Goal: Complete application form

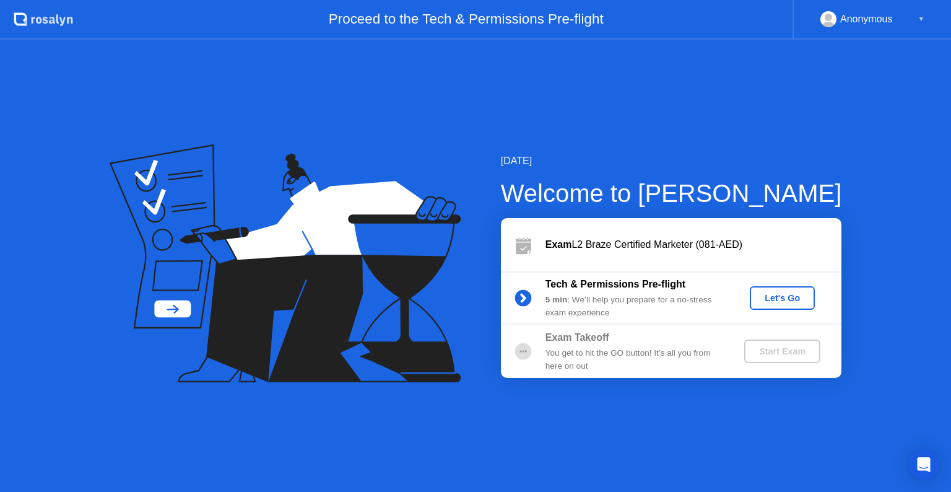
click at [782, 300] on div "Let's Go" at bounding box center [782, 298] width 55 height 10
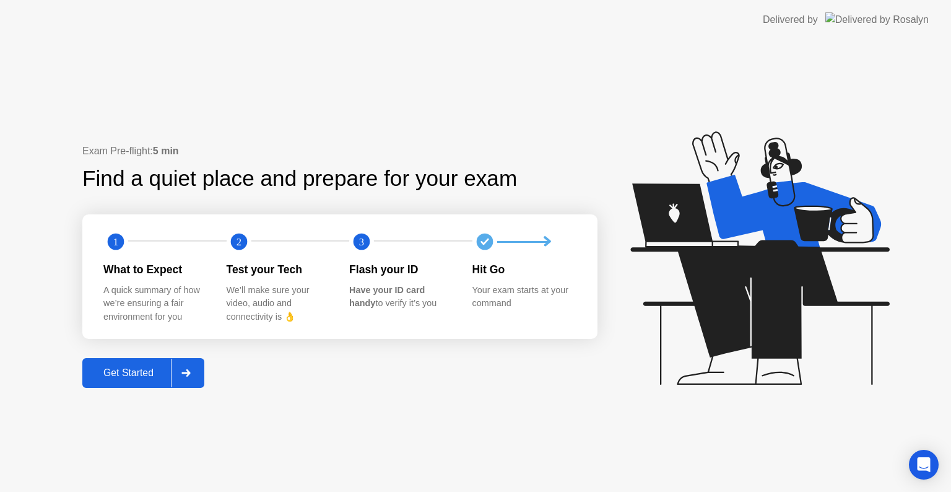
click at [145, 376] on div "Get Started" at bounding box center [128, 372] width 85 height 11
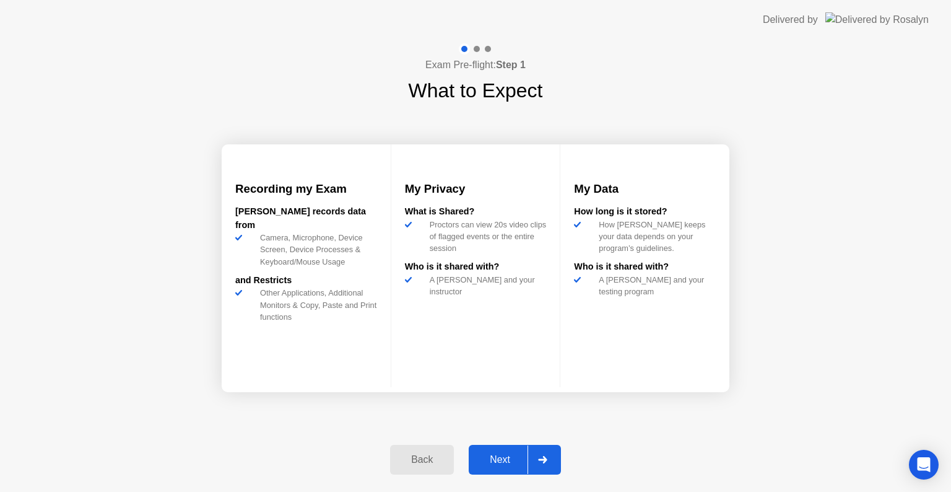
click at [511, 460] on div "Next" at bounding box center [500, 459] width 55 height 11
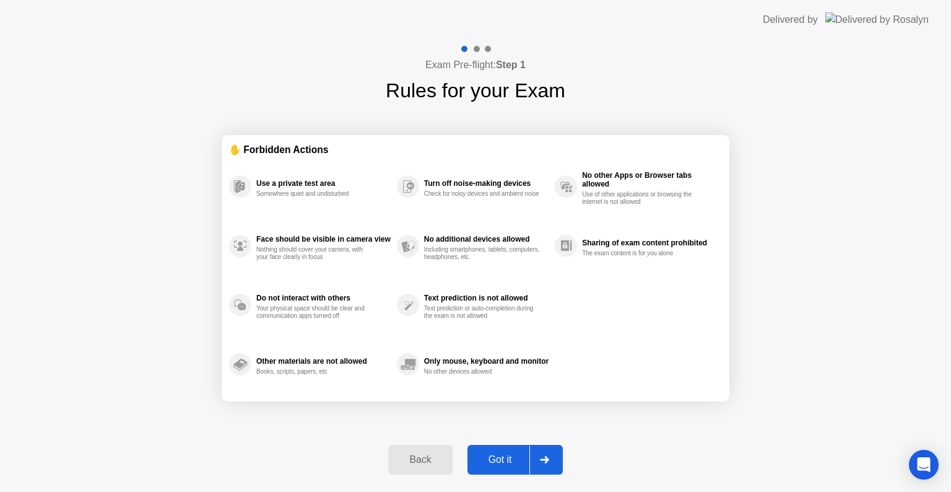
click at [512, 458] on div "Got it" at bounding box center [500, 459] width 58 height 11
select select "**********"
select select "*******"
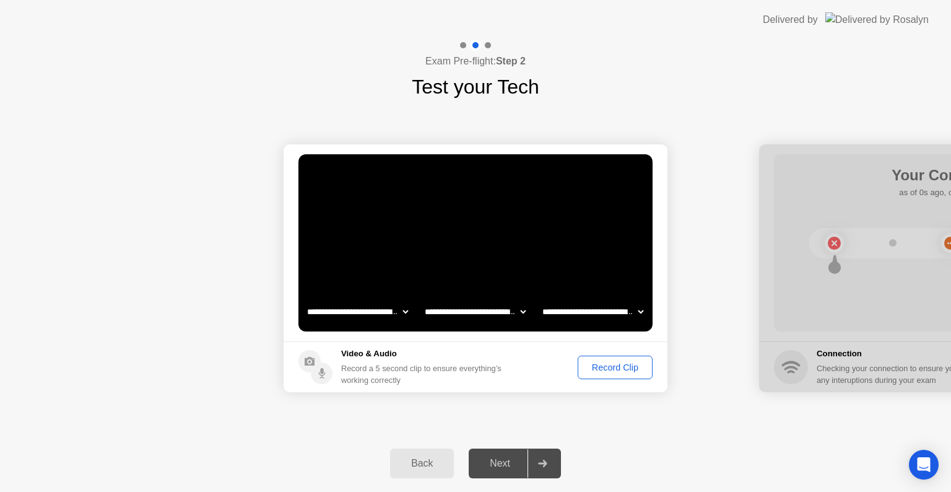
click at [607, 369] on div "Record Clip" at bounding box center [615, 367] width 66 height 10
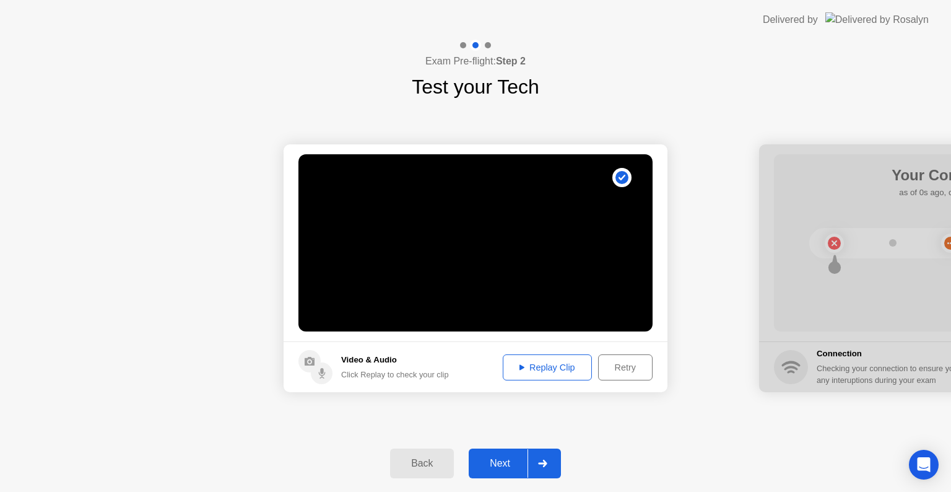
click at [510, 466] on div "Next" at bounding box center [500, 463] width 55 height 11
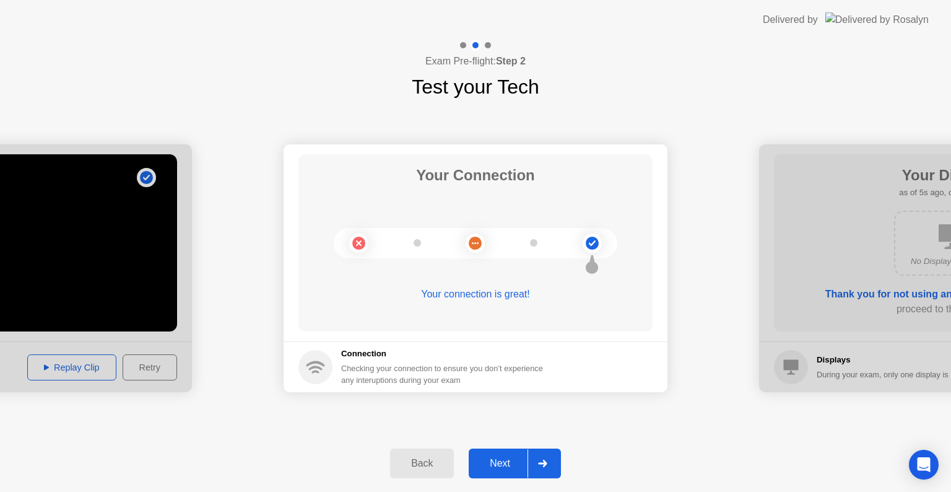
click at [515, 464] on div "Next" at bounding box center [500, 463] width 55 height 11
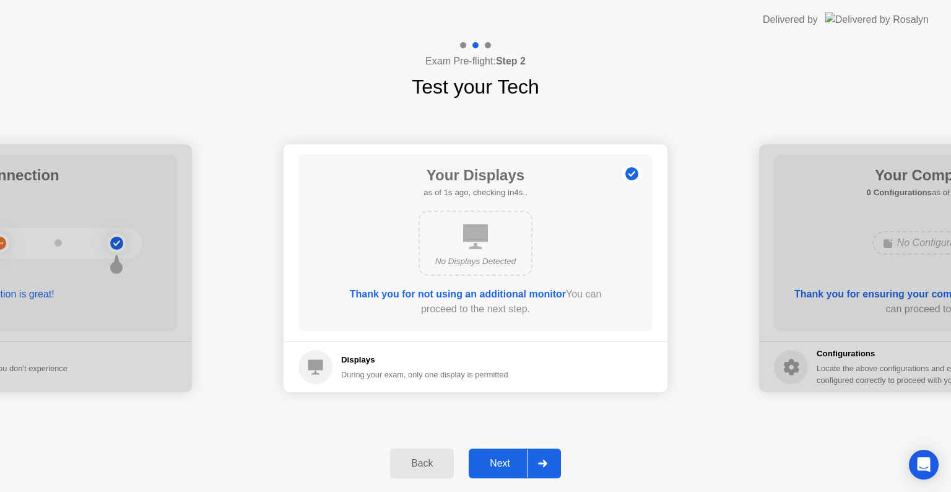
click at [517, 461] on div "Next" at bounding box center [500, 463] width 55 height 11
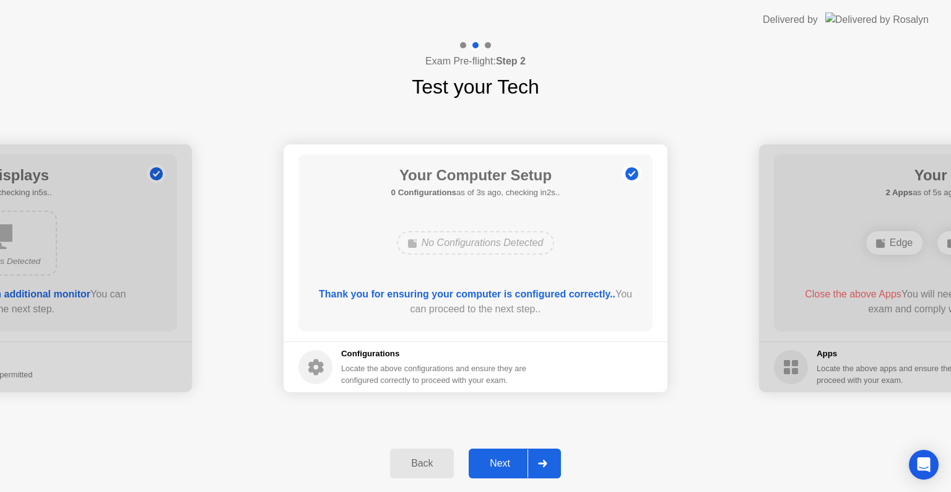
click at [517, 461] on div "Next" at bounding box center [500, 463] width 55 height 11
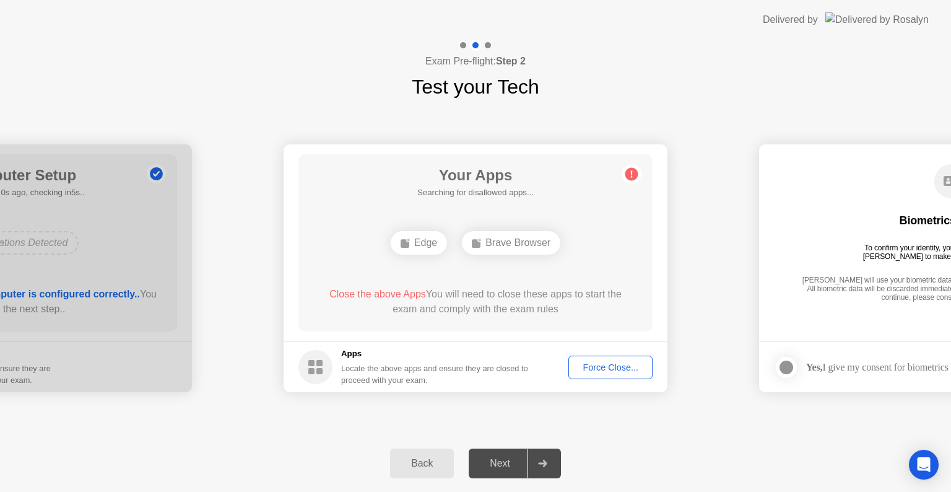
click at [515, 461] on div "Next" at bounding box center [500, 463] width 55 height 11
click at [593, 370] on div "Force Close..." at bounding box center [611, 367] width 76 height 10
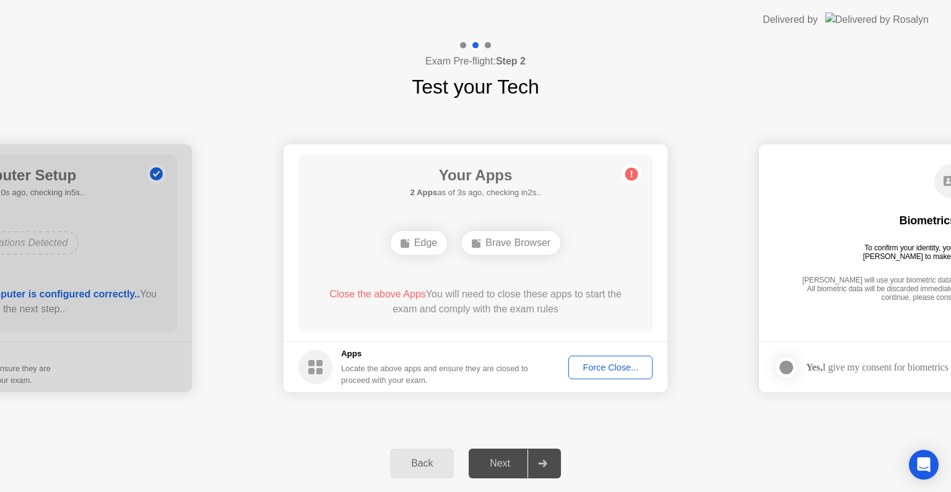
click at [599, 368] on div "Force Close..." at bounding box center [611, 367] width 76 height 10
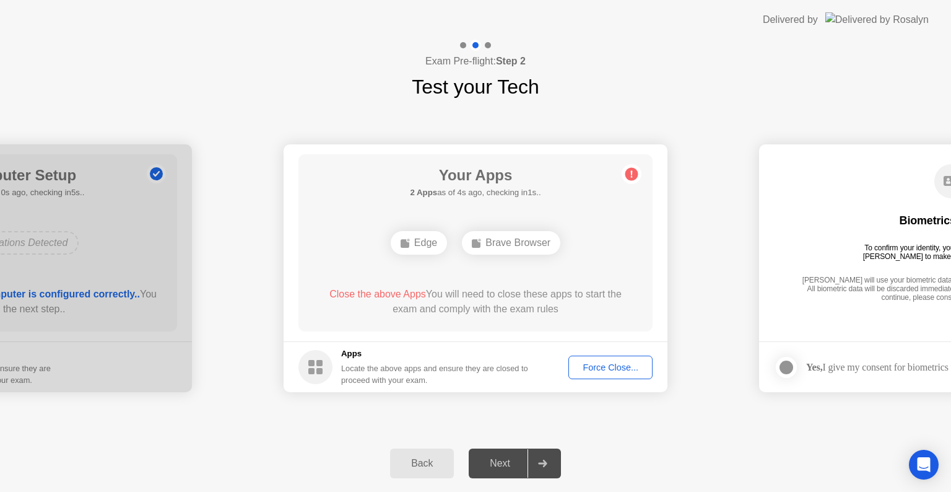
click at [610, 367] on div "Force Close..." at bounding box center [611, 367] width 76 height 10
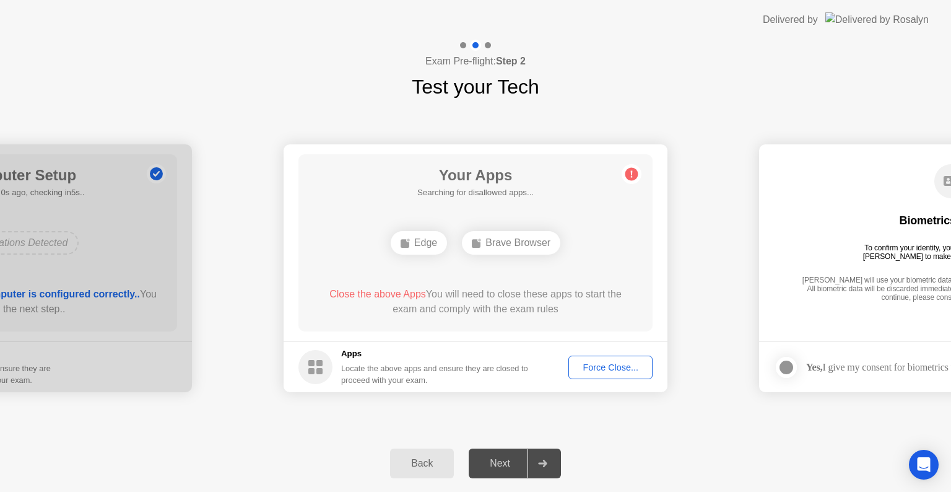
click at [511, 458] on div "Next" at bounding box center [500, 463] width 55 height 11
click at [607, 369] on div "Force Close..." at bounding box center [611, 367] width 76 height 10
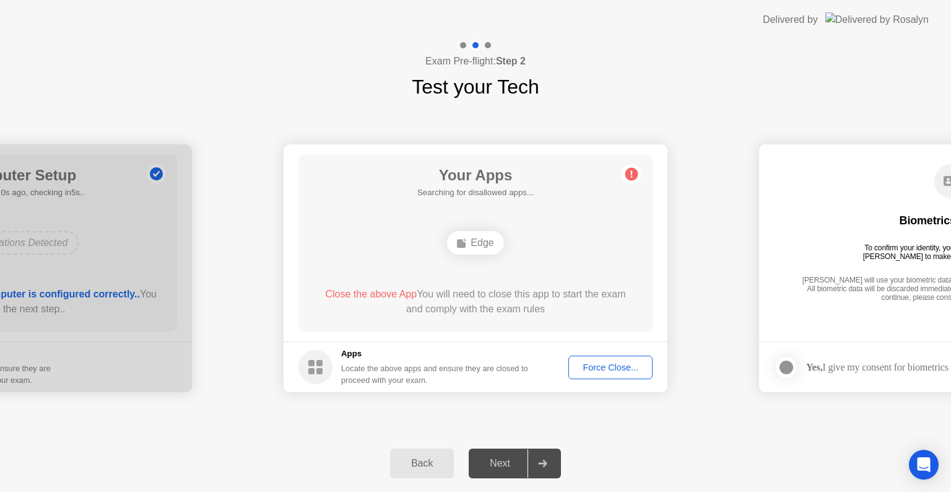
click at [626, 173] on circle at bounding box center [632, 174] width 13 height 13
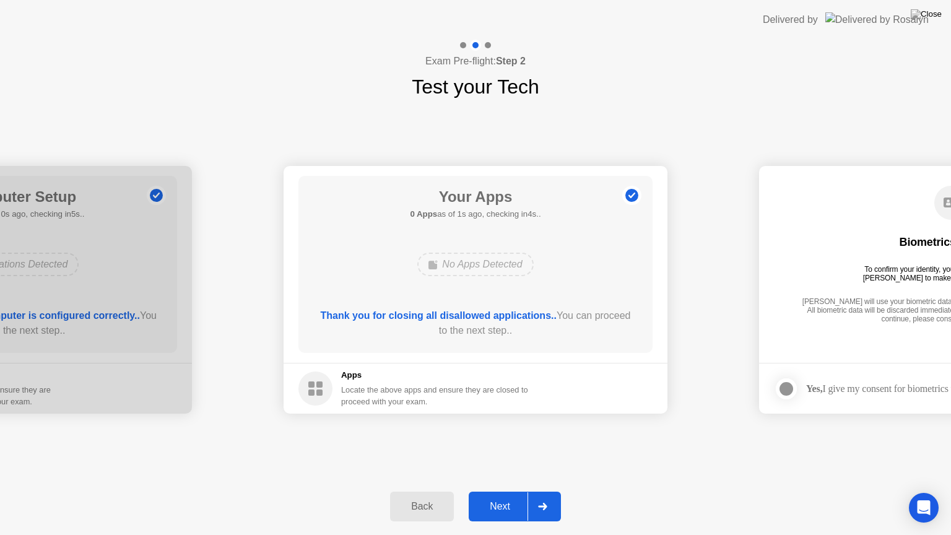
click at [513, 491] on div "Next" at bounding box center [500, 506] width 55 height 11
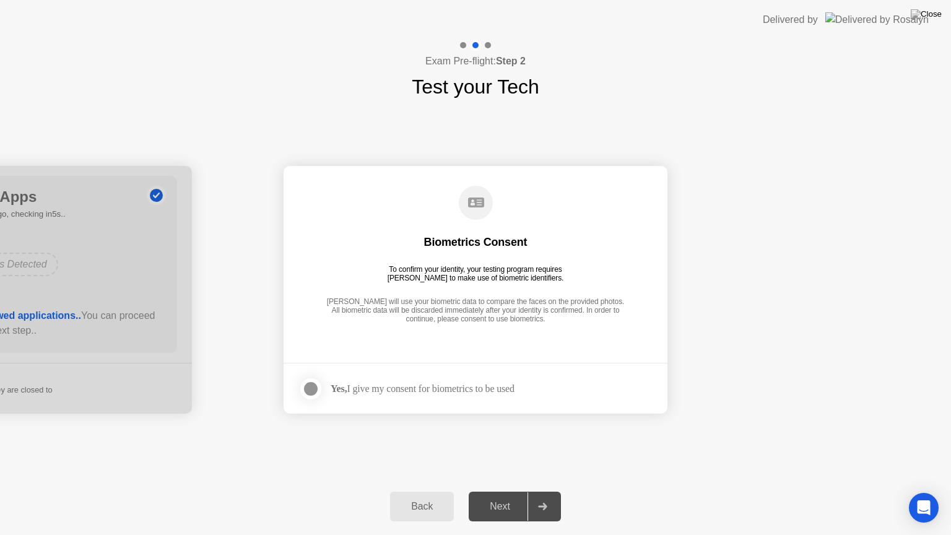
click at [511, 491] on div "Next" at bounding box center [500, 506] width 55 height 11
click at [311, 390] on div at bounding box center [311, 389] width 15 height 15
click at [507, 491] on div "Next" at bounding box center [500, 506] width 55 height 11
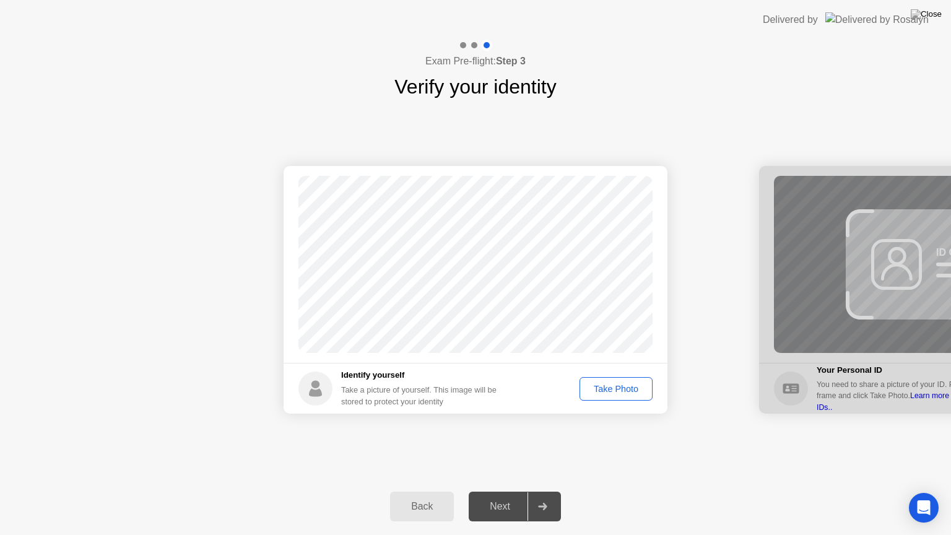
click at [551, 491] on div at bounding box center [543, 506] width 30 height 28
click at [439, 491] on div "Back" at bounding box center [422, 506] width 56 height 11
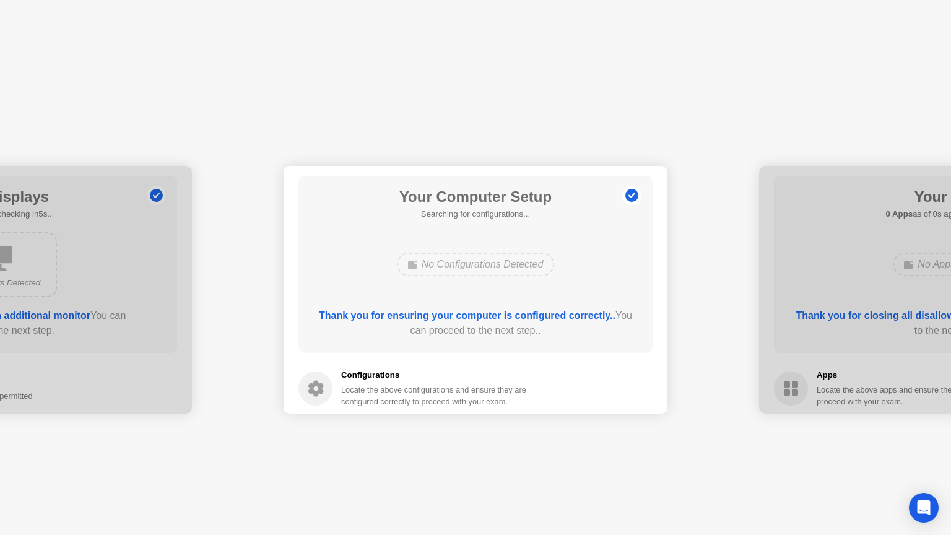
select select "**********"
select select "*******"
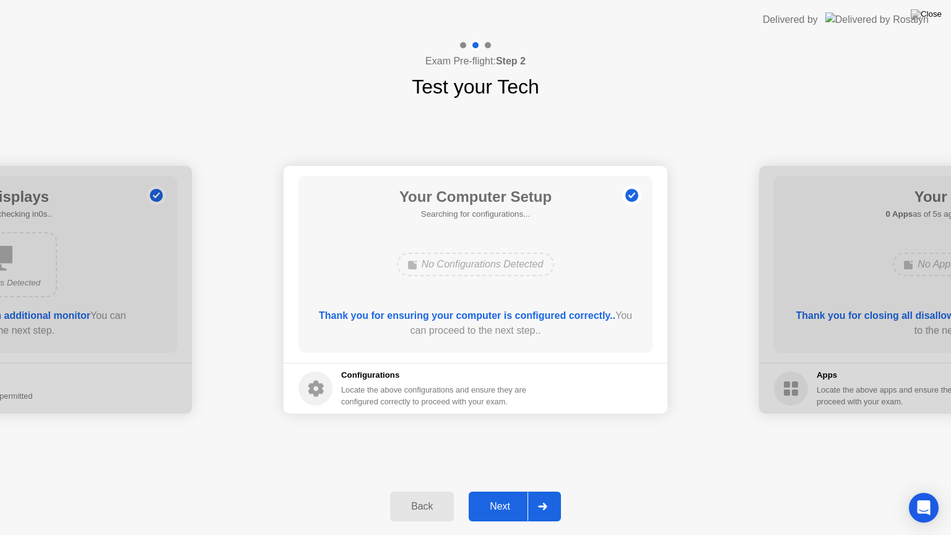
click at [513, 491] on div "Next" at bounding box center [500, 506] width 55 height 11
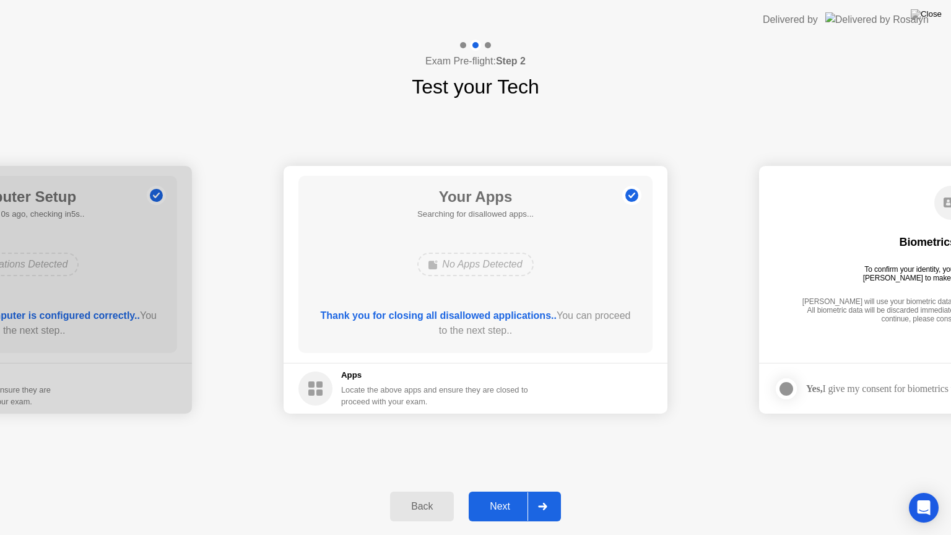
click at [513, 491] on div "Next" at bounding box center [500, 506] width 55 height 11
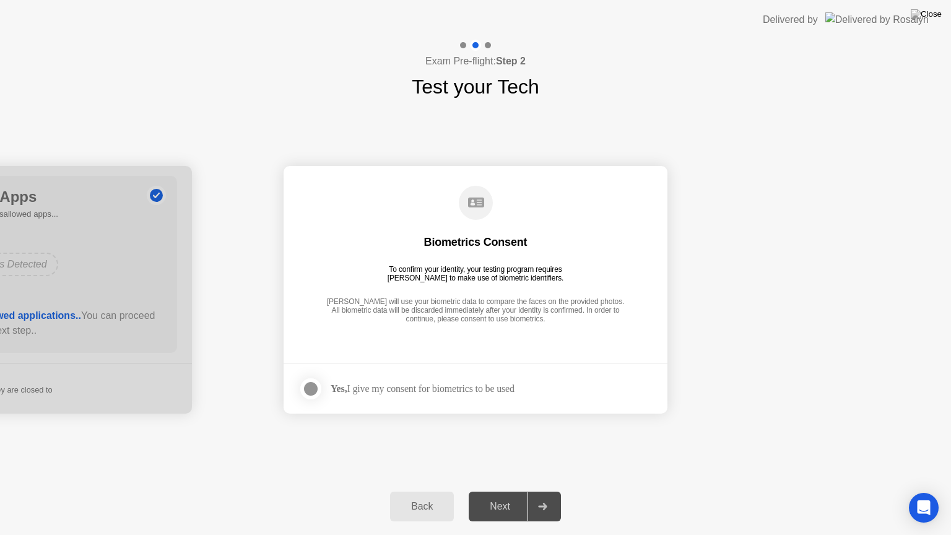
click at [513, 491] on div "Next" at bounding box center [500, 506] width 55 height 11
click at [313, 388] on div at bounding box center [311, 389] width 15 height 15
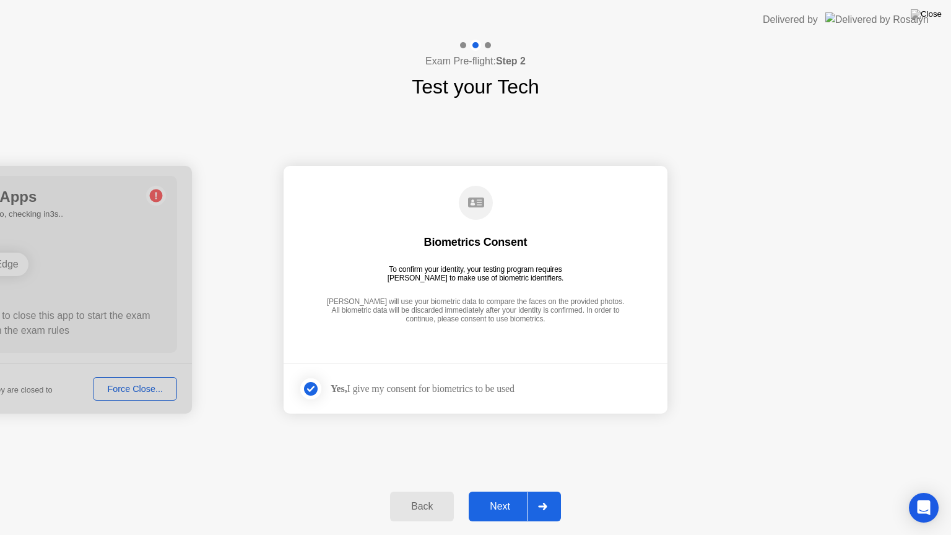
click at [508, 491] on div "Next" at bounding box center [500, 506] width 55 height 11
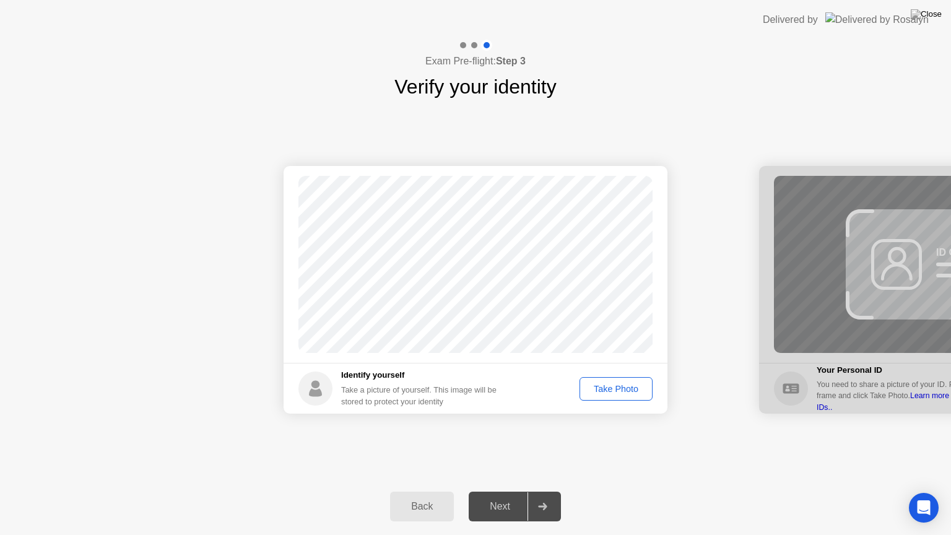
click at [418, 491] on div "Back" at bounding box center [422, 506] width 56 height 11
select select "**********"
select select "*******"
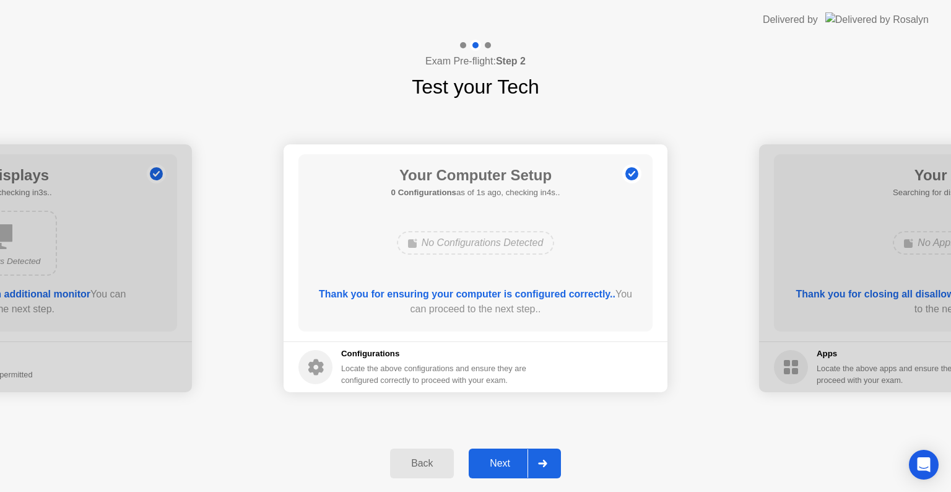
click at [443, 468] on div "Back" at bounding box center [422, 463] width 56 height 11
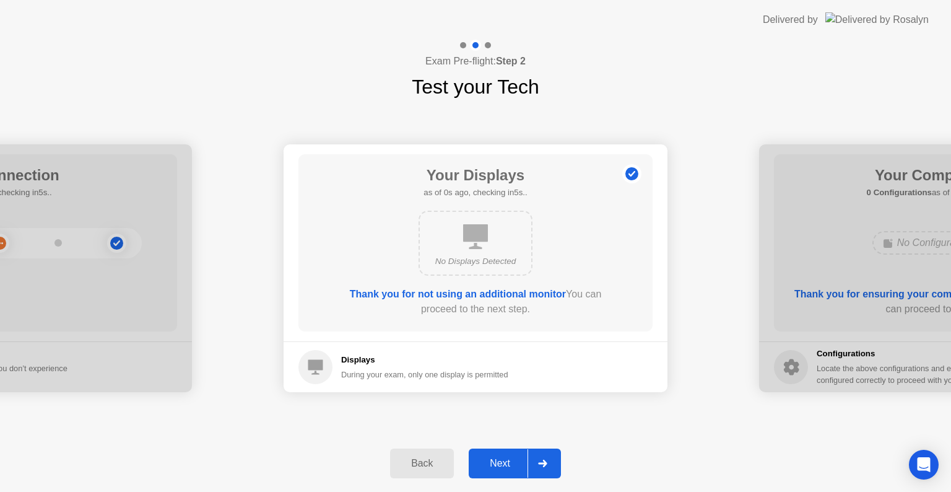
click at [443, 468] on div "Back" at bounding box center [422, 463] width 56 height 11
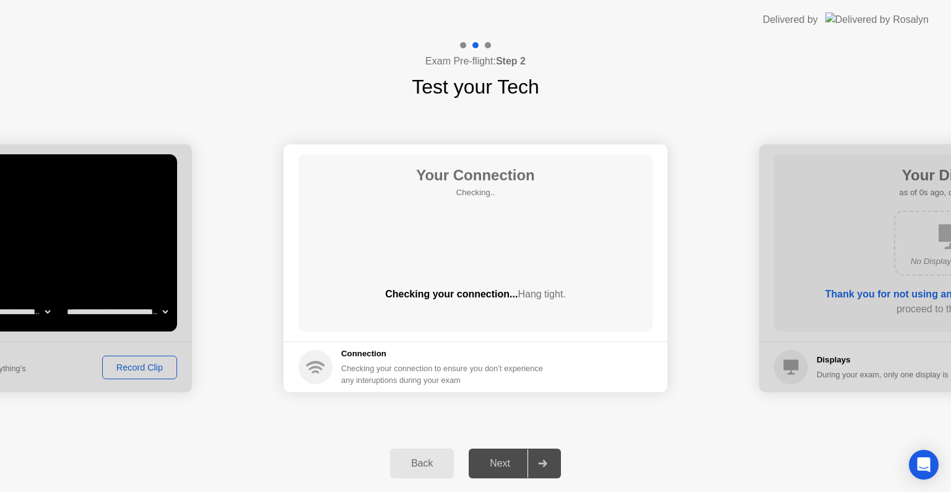
click at [443, 468] on div "Back" at bounding box center [422, 463] width 56 height 11
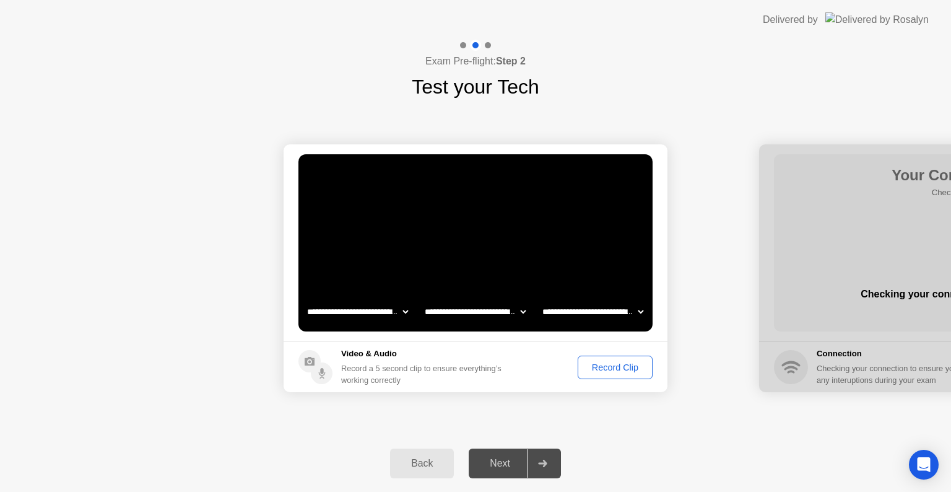
click at [443, 468] on div "Back" at bounding box center [422, 463] width 56 height 11
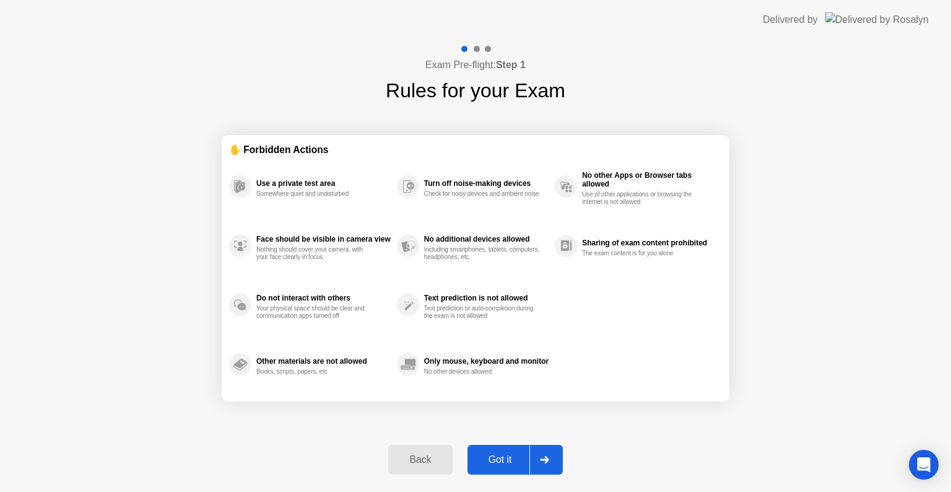
click at [503, 455] on div "Got it" at bounding box center [500, 459] width 58 height 11
select select "**********"
select select "*******"
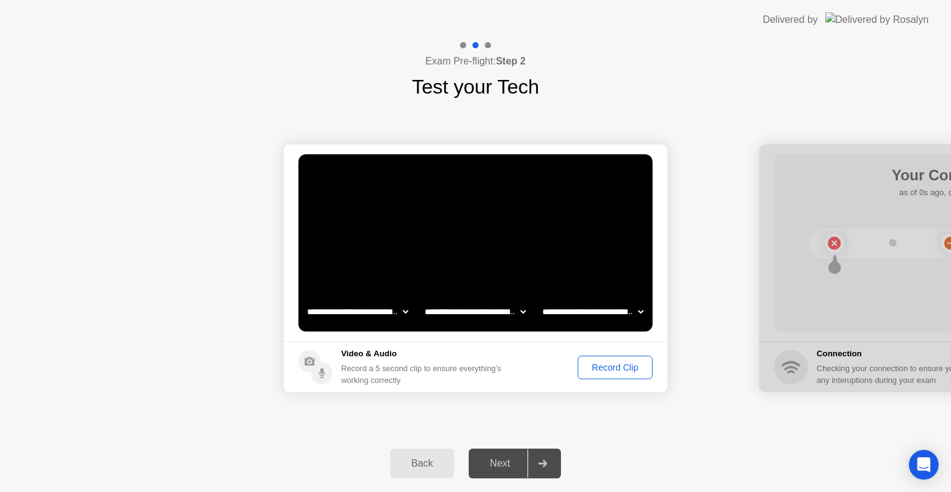
click at [608, 368] on div "Record Clip" at bounding box center [615, 367] width 66 height 10
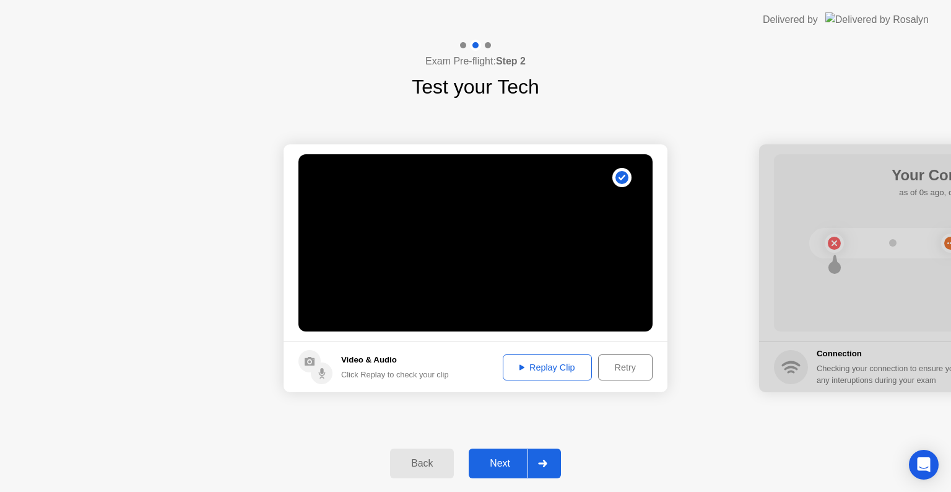
click at [503, 463] on div "Next" at bounding box center [500, 463] width 55 height 11
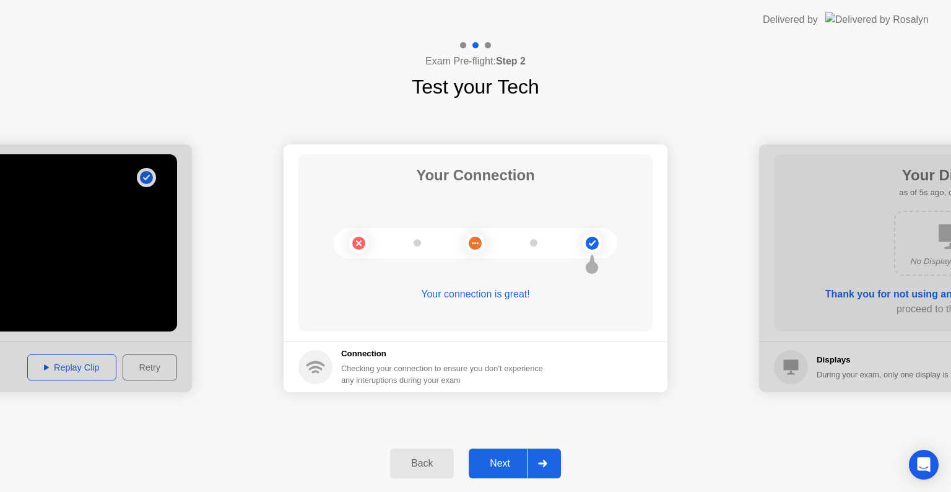
click at [504, 466] on div "Next" at bounding box center [500, 463] width 55 height 11
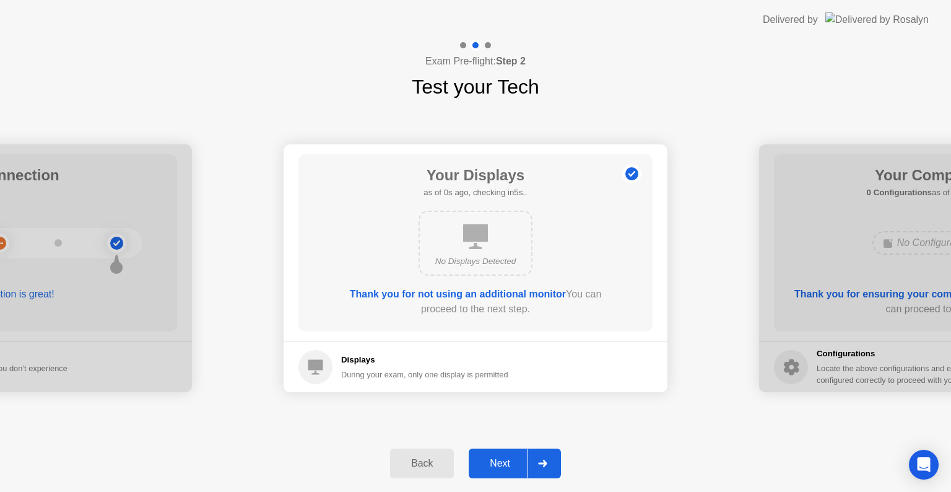
click at [504, 466] on div "Next" at bounding box center [500, 463] width 55 height 11
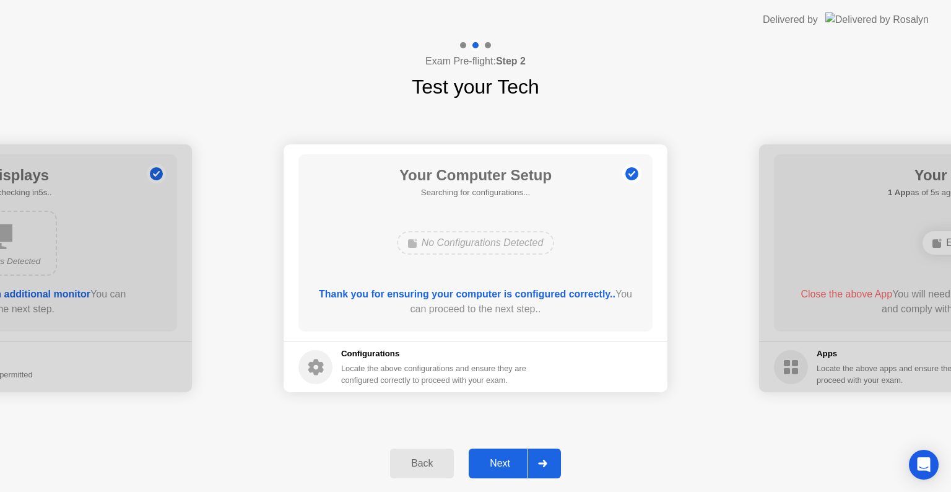
click at [504, 466] on div "Next" at bounding box center [500, 463] width 55 height 11
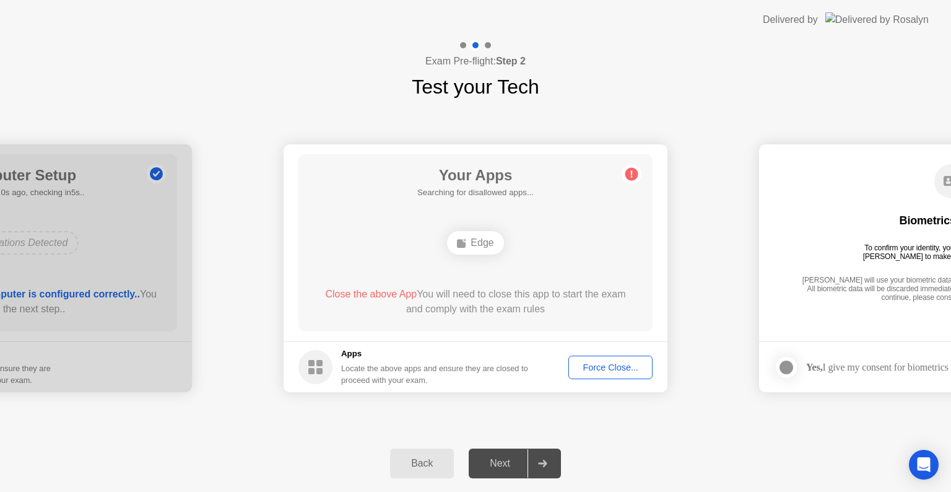
click at [504, 466] on div "Next" at bounding box center [500, 463] width 55 height 11
click at [600, 365] on div "Force Close..." at bounding box center [611, 367] width 76 height 10
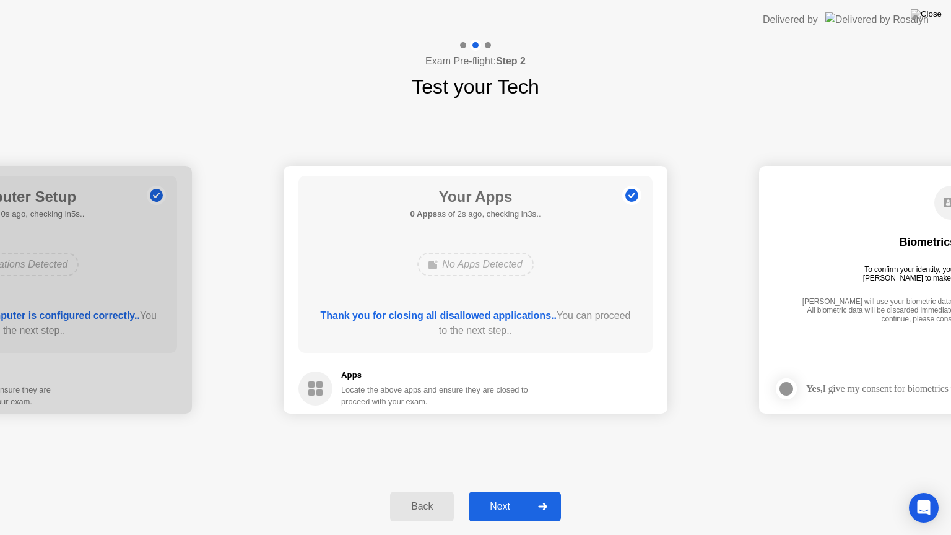
click at [505, 487] on div "Back Next" at bounding box center [475, 506] width 951 height 57
click at [502, 491] on div "Next" at bounding box center [500, 506] width 55 height 11
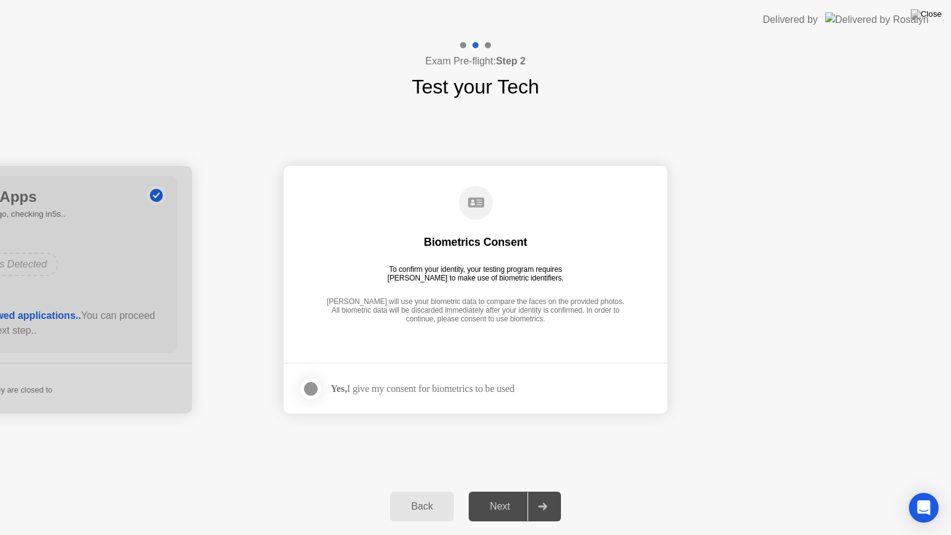
click at [313, 391] on div at bounding box center [311, 389] width 15 height 15
click at [504, 491] on div "Next" at bounding box center [500, 506] width 55 height 11
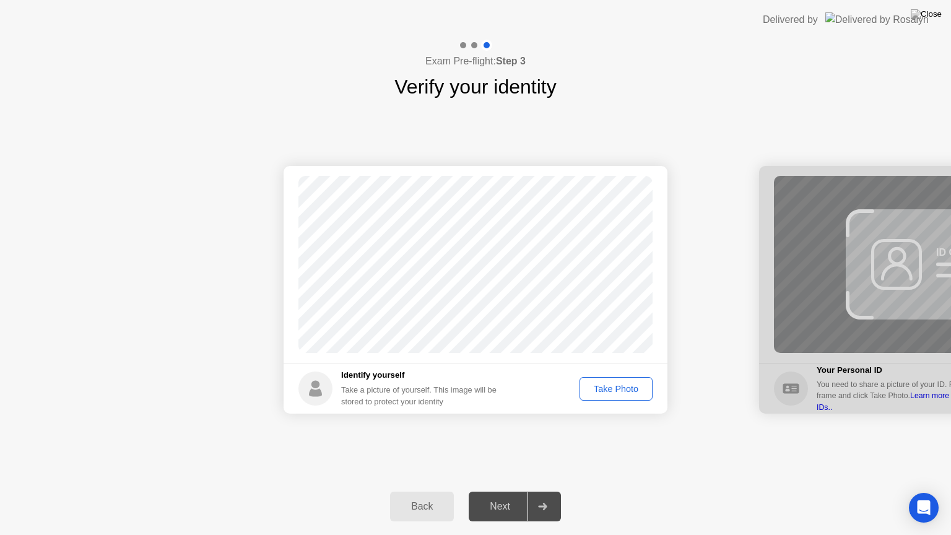
click at [629, 387] on div "Take Photo" at bounding box center [616, 389] width 64 height 10
click at [497, 491] on div "Next" at bounding box center [500, 506] width 55 height 11
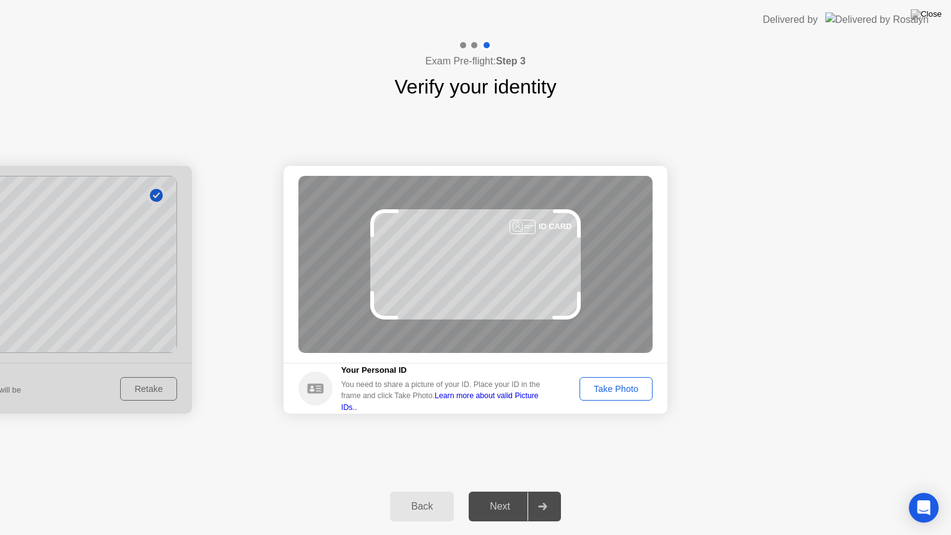
click at [619, 392] on div "Take Photo" at bounding box center [616, 389] width 64 height 10
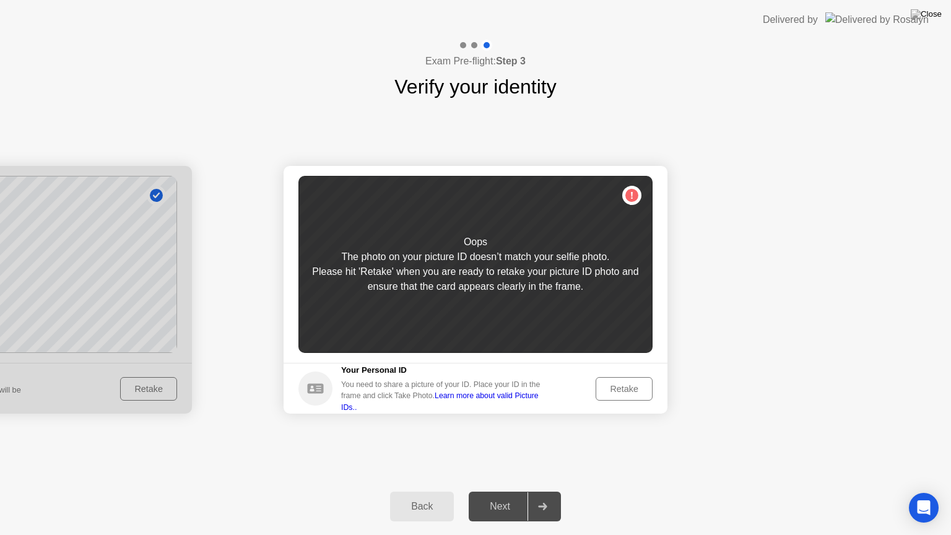
click at [615, 387] on div "Retake" at bounding box center [624, 389] width 48 height 10
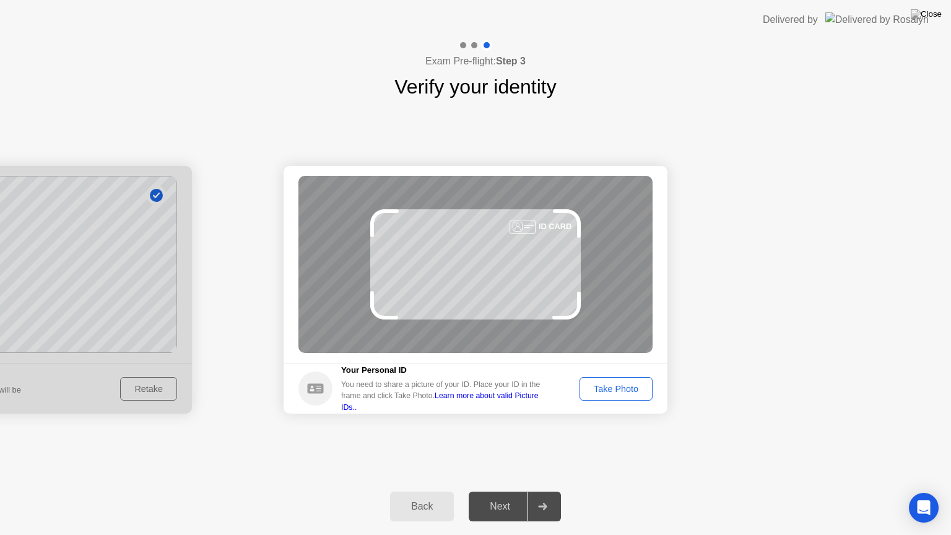
click at [617, 387] on div "Take Photo" at bounding box center [616, 389] width 64 height 10
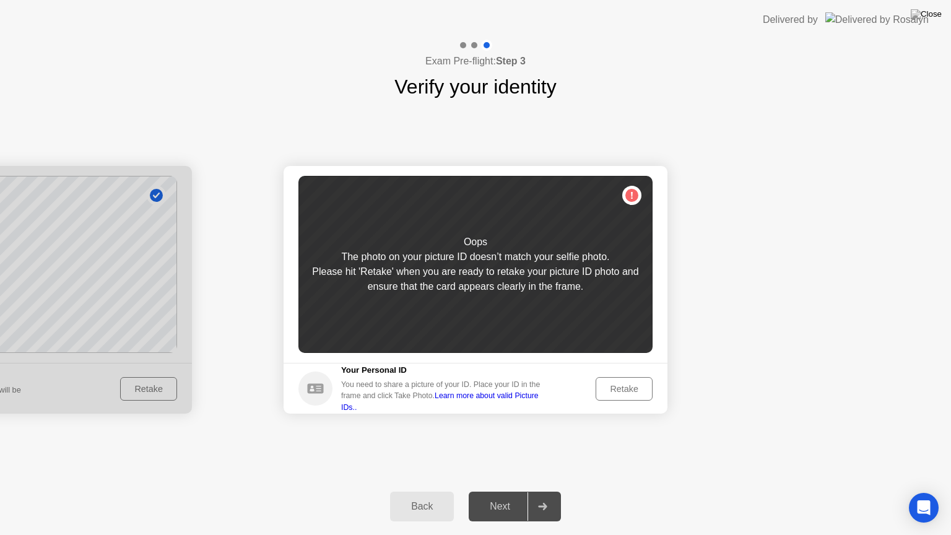
click at [618, 381] on button "Retake" at bounding box center [624, 389] width 57 height 24
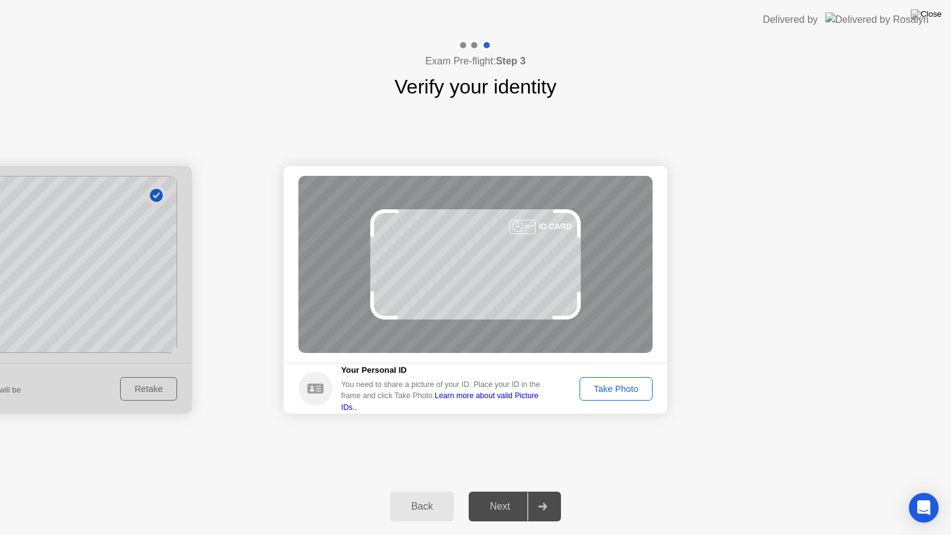
click at [612, 387] on div "Take Photo" at bounding box center [616, 389] width 64 height 10
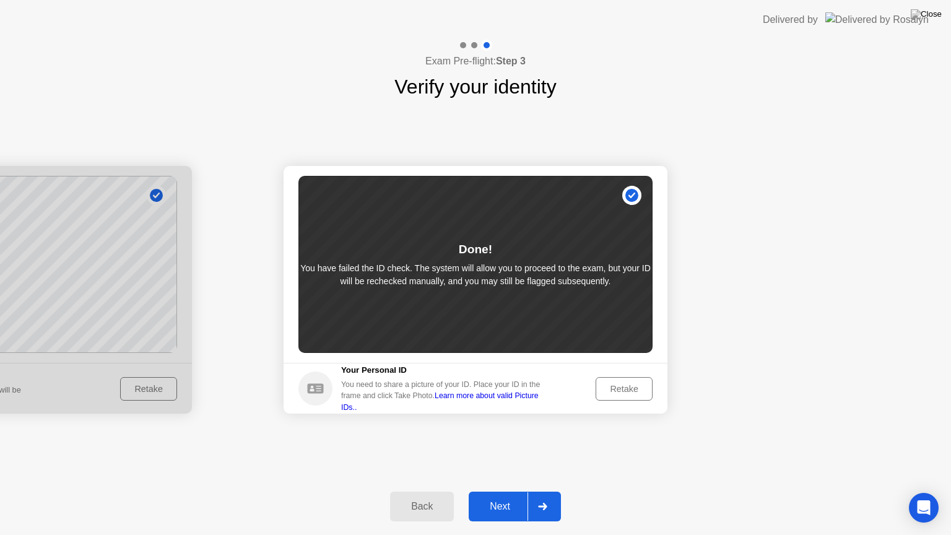
click at [498, 491] on div "Next" at bounding box center [500, 506] width 55 height 11
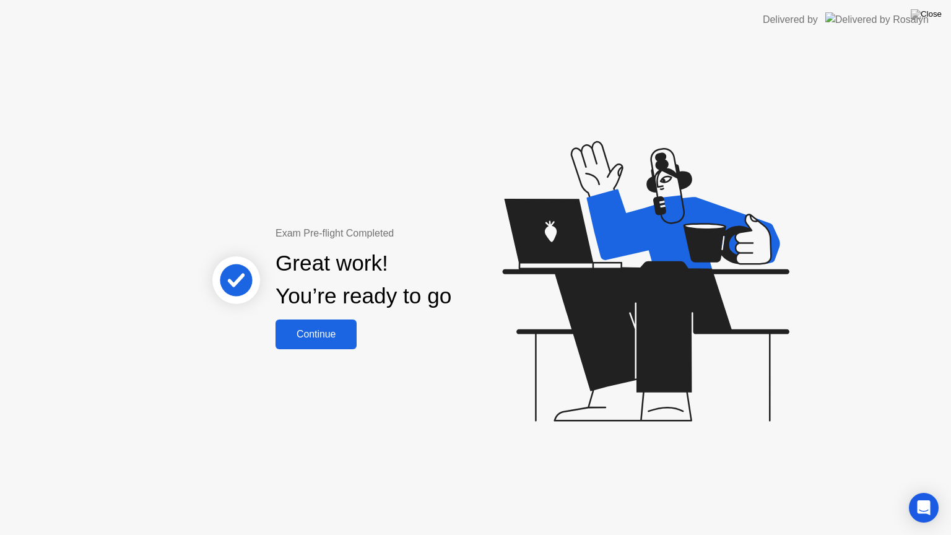
click at [338, 330] on div "Continue" at bounding box center [316, 334] width 74 height 11
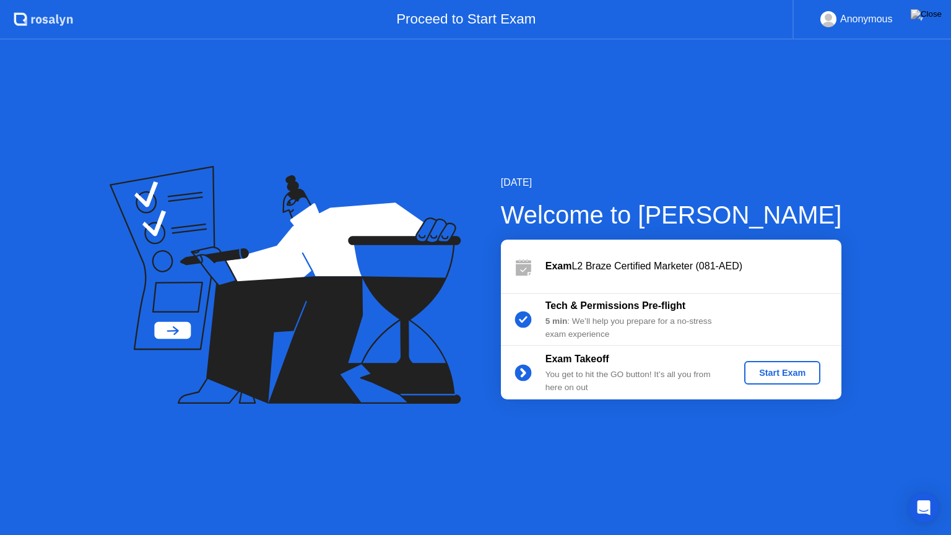
click at [795, 372] on div "Start Exam" at bounding box center [783, 373] width 66 height 10
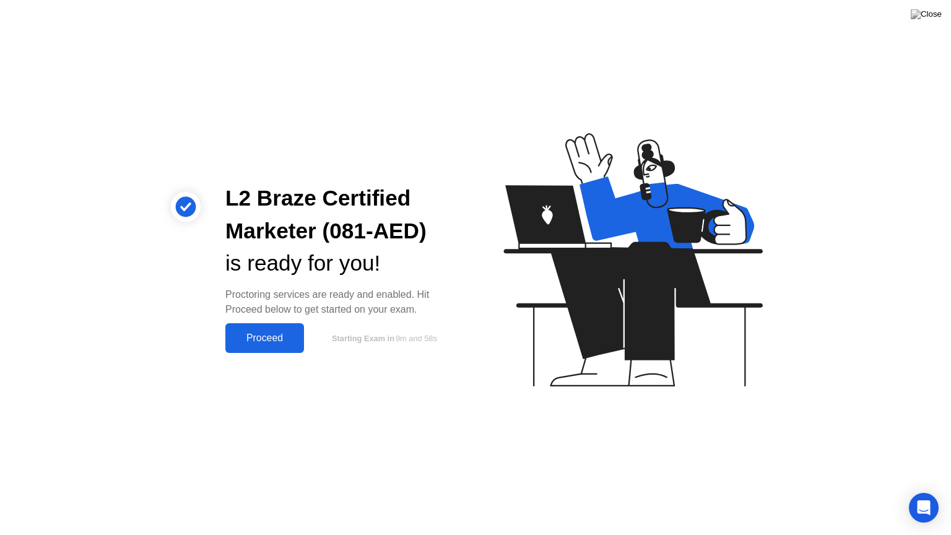
click at [255, 338] on div "Proceed" at bounding box center [264, 338] width 71 height 11
